Goal: Information Seeking & Learning: Learn about a topic

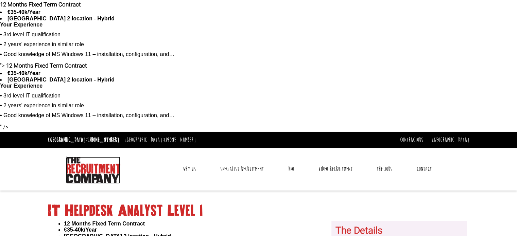
click at [95, 172] on img at bounding box center [93, 170] width 54 height 27
drag, startPoint x: 1, startPoint y: 13, endPoint x: 38, endPoint y: 11, distance: 36.8
click at [38, 11] on li "€35-40k/Year" at bounding box center [258, 12] width 517 height 6
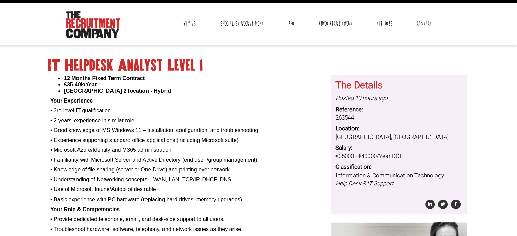
scroll to position [189, 0]
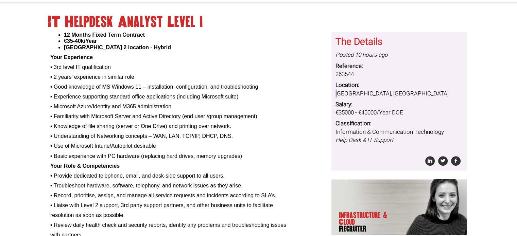
drag, startPoint x: 337, startPoint y: 94, endPoint x: 389, endPoint y: 86, distance: 52.2
click at [389, 86] on dl "Posted 10 hours ago Reference: 263544 Location: [GEOGRAPHIC_DATA], [GEOGRAPHIC_…" at bounding box center [399, 98] width 127 height 94
click at [288, 97] on p "• Experience supporting standard office applications (including Microsoft suite)" at bounding box center [188, 97] width 276 height 6
